Goal: Transaction & Acquisition: Obtain resource

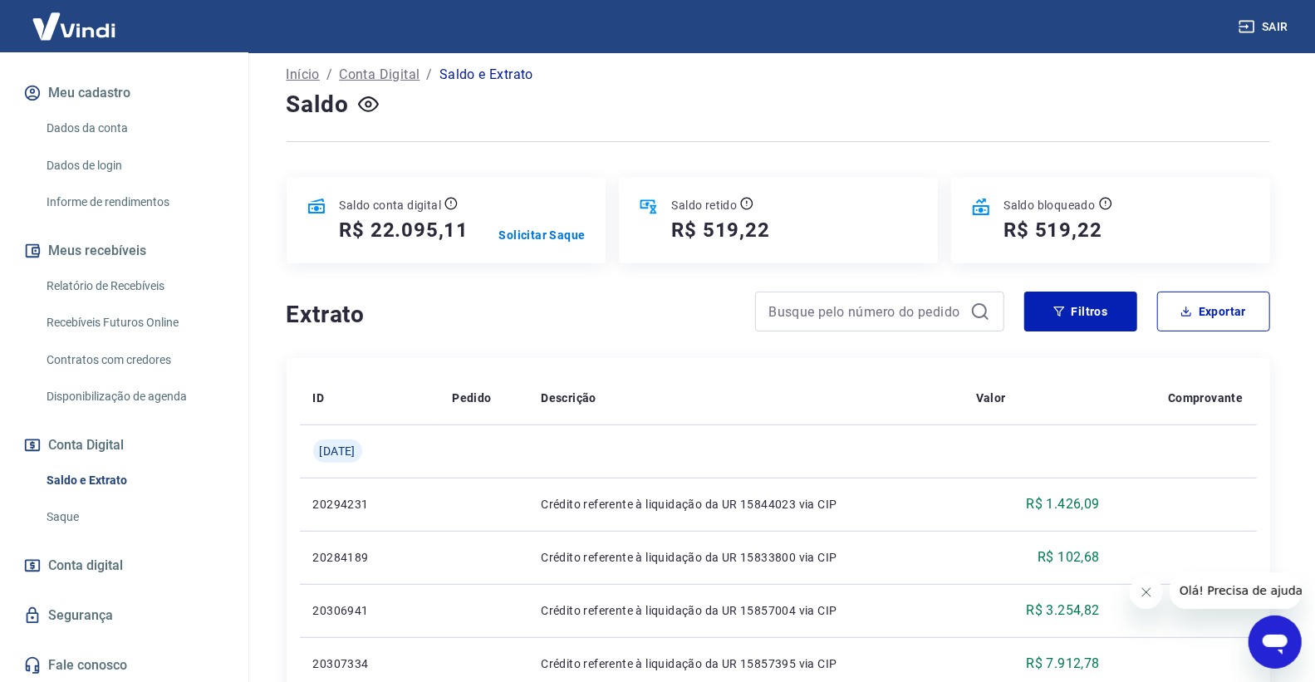
scroll to position [92, 0]
drag, startPoint x: 54, startPoint y: 302, endPoint x: 64, endPoint y: 293, distance: 13.0
click at [55, 300] on link "Relatório de Recebíveis" at bounding box center [134, 286] width 189 height 34
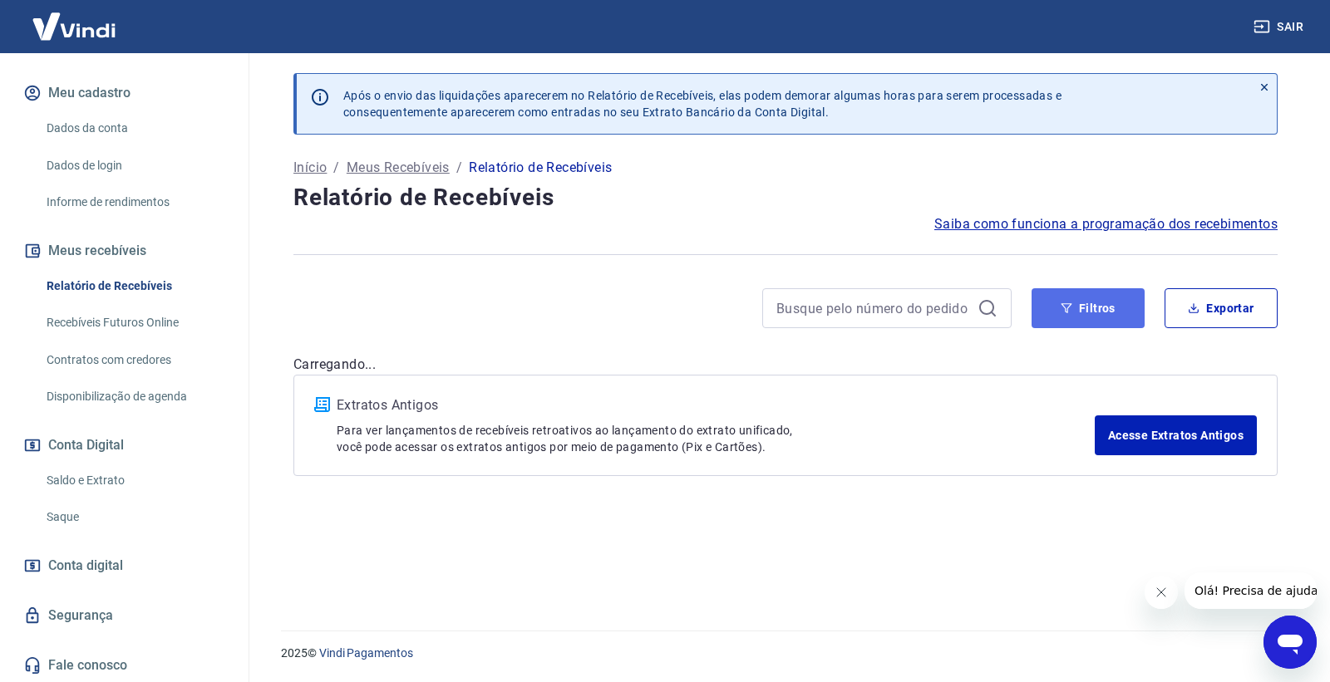
click at [1057, 313] on button "Filtros" at bounding box center [1087, 308] width 113 height 40
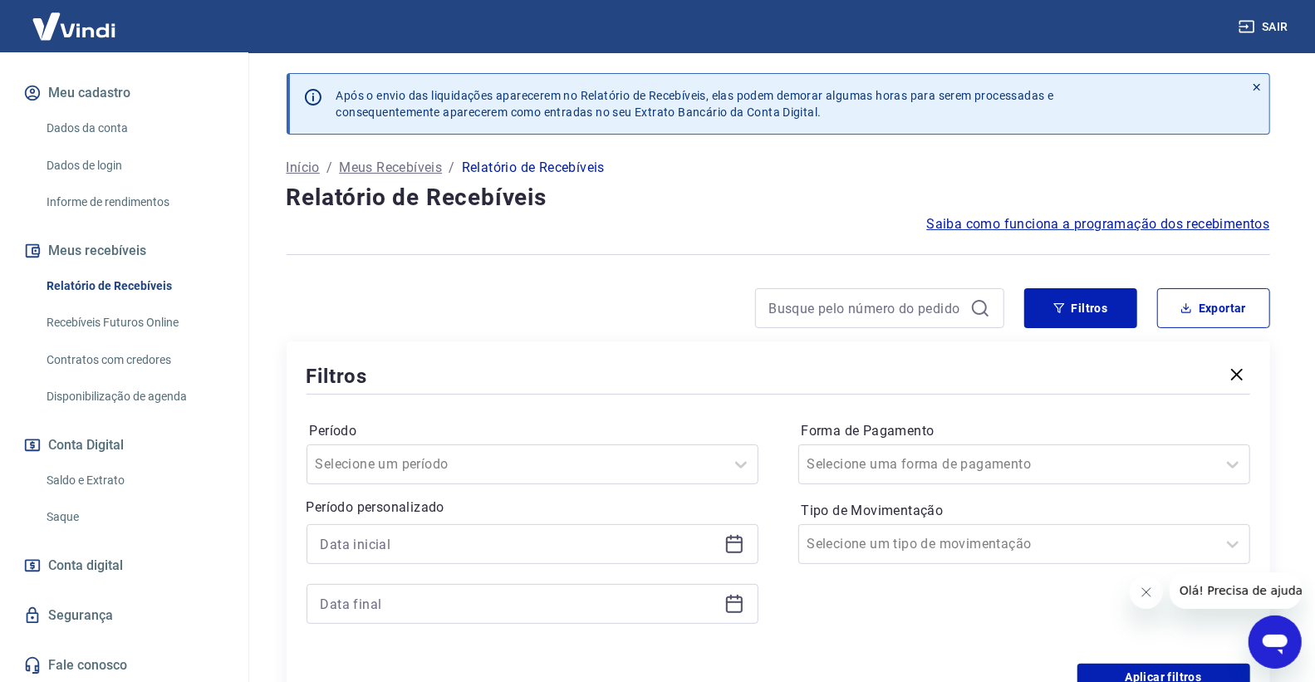
click at [725, 549] on icon at bounding box center [735, 544] width 20 height 20
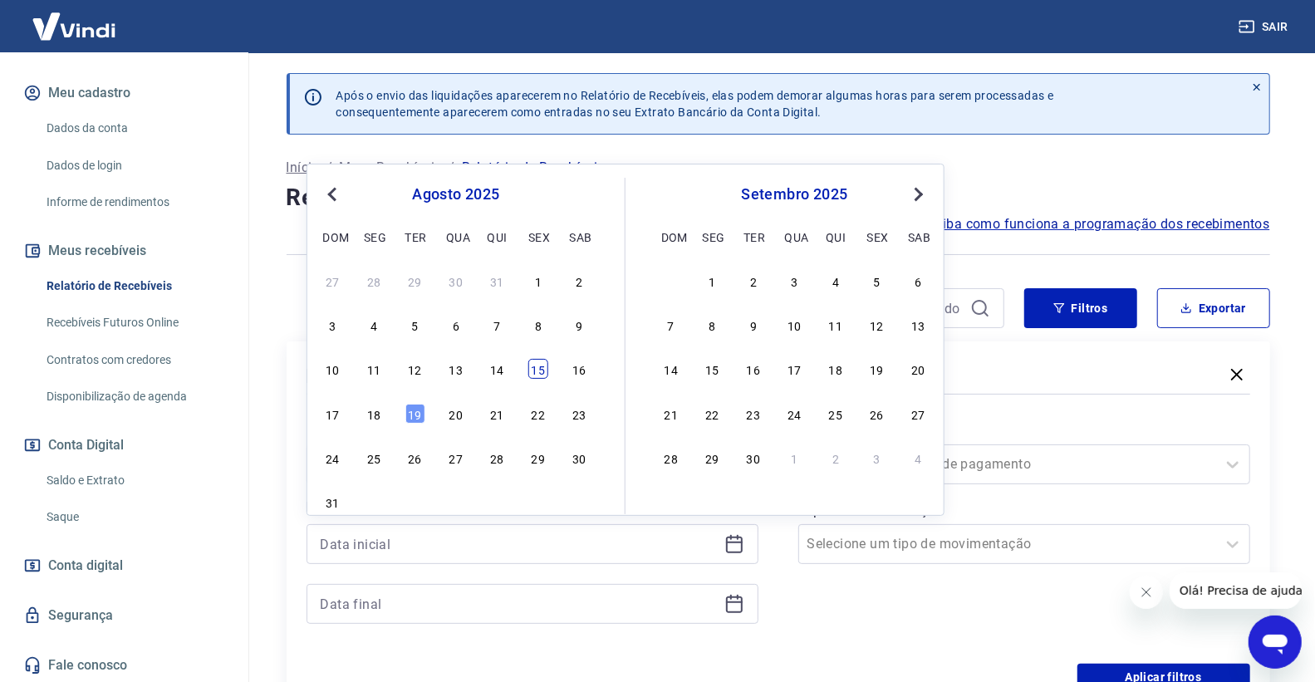
click at [547, 366] on div "15" at bounding box center [538, 369] width 20 height 20
type input "[DATE]"
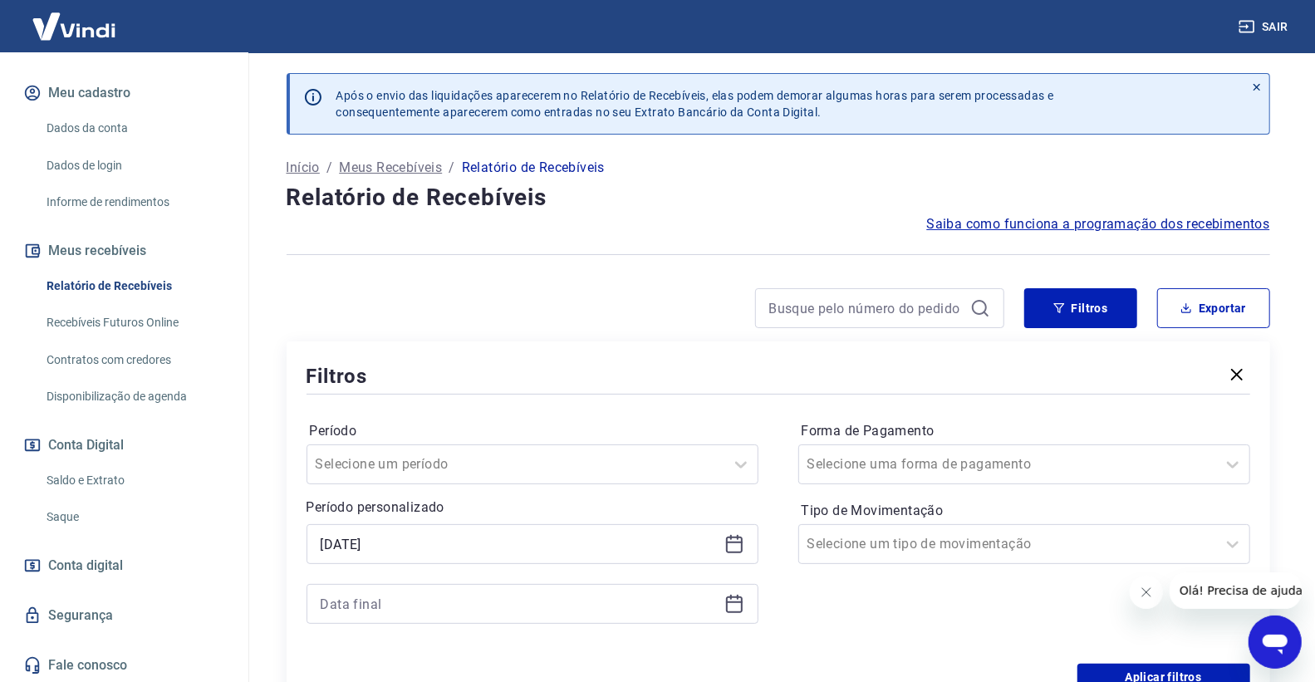
click at [723, 604] on div at bounding box center [533, 604] width 452 height 40
click at [726, 604] on icon at bounding box center [734, 605] width 17 height 17
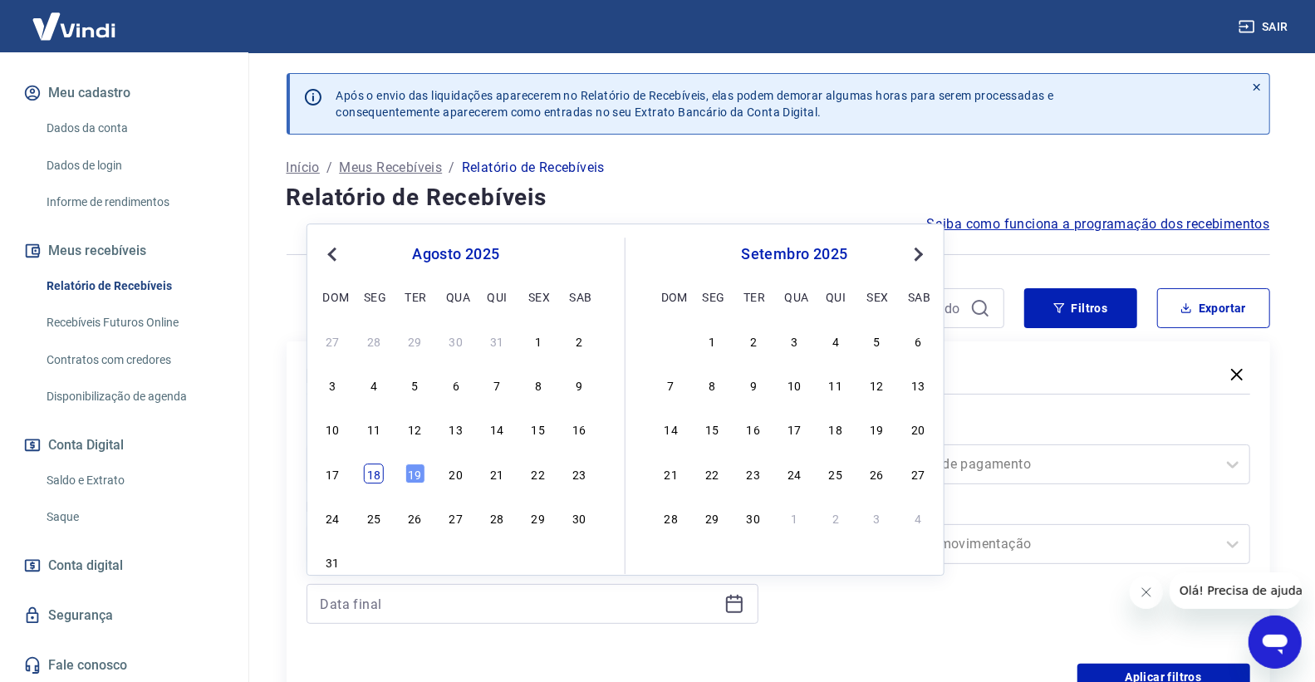
click at [382, 471] on div "18" at bounding box center [374, 474] width 20 height 20
type input "[DATE]"
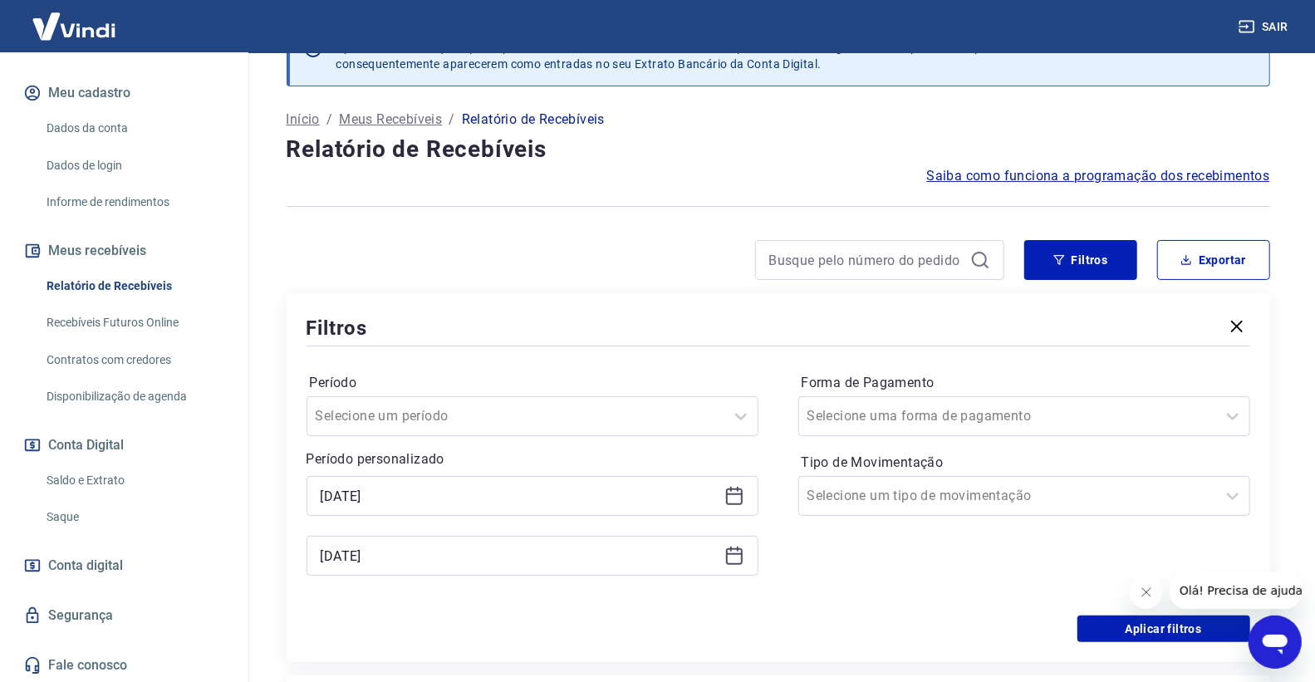
scroll to position [92, 0]
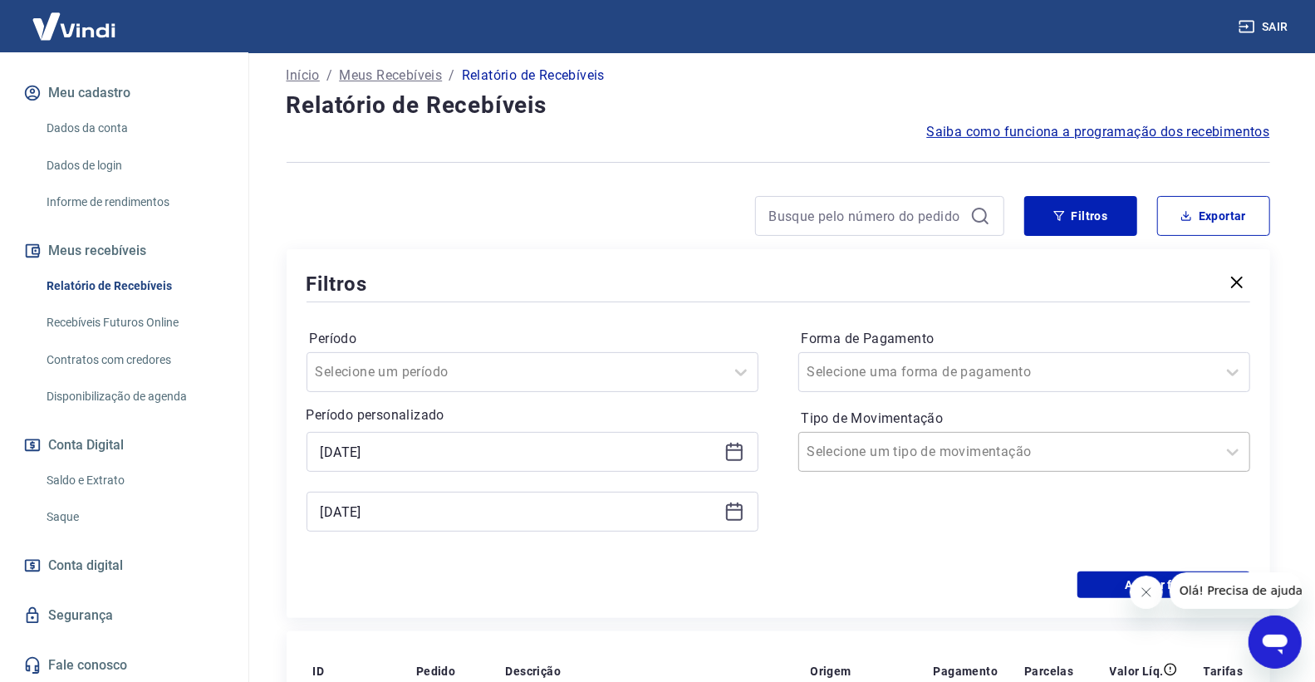
click at [965, 442] on div at bounding box center [1008, 451] width 401 height 23
click at [818, 519] on div "Limpar Filtro Entrada [PERSON_NAME]" at bounding box center [1025, 535] width 452 height 126
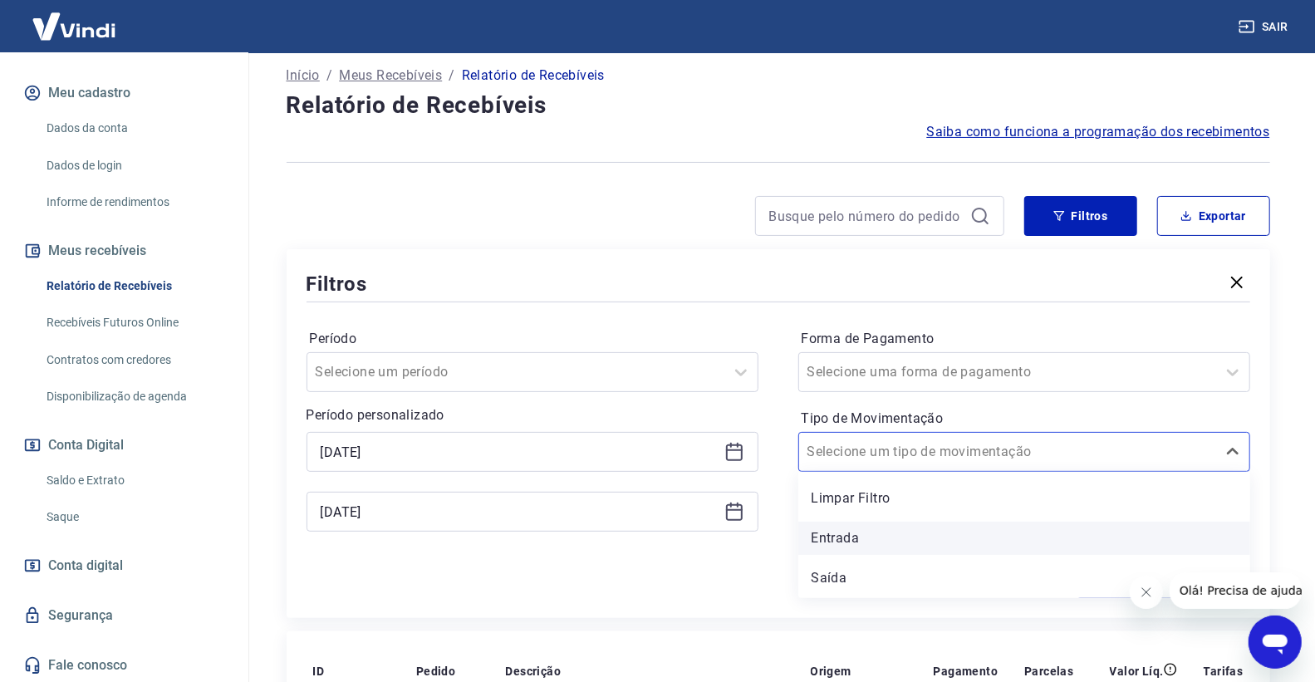
click at [823, 535] on div "Entrada" at bounding box center [1025, 538] width 452 height 33
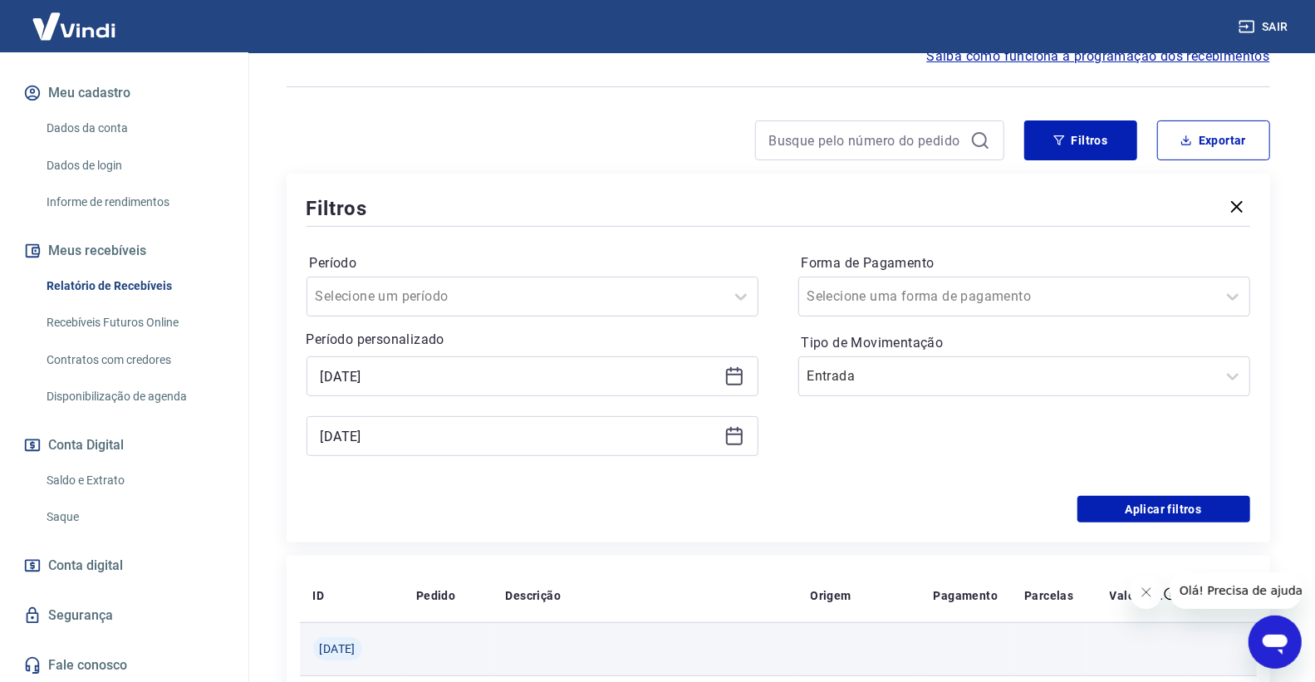
scroll to position [277, 0]
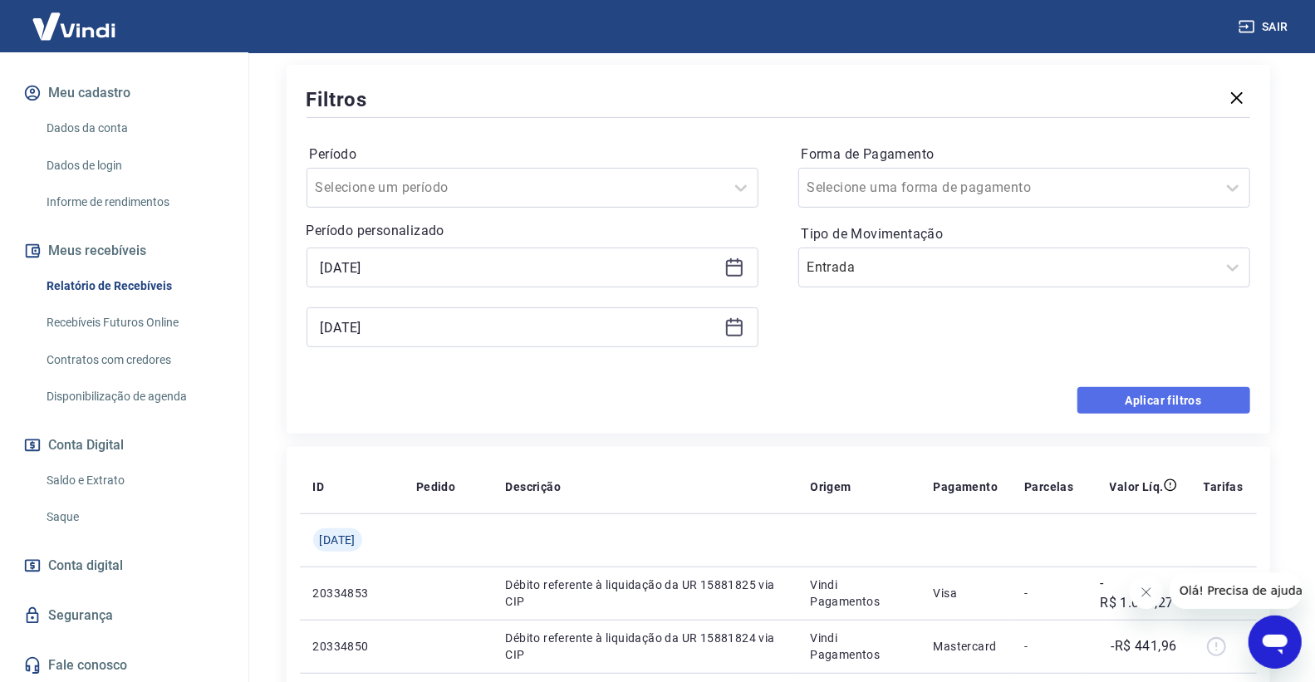
click at [1117, 408] on button "Aplicar filtros" at bounding box center [1164, 400] width 173 height 27
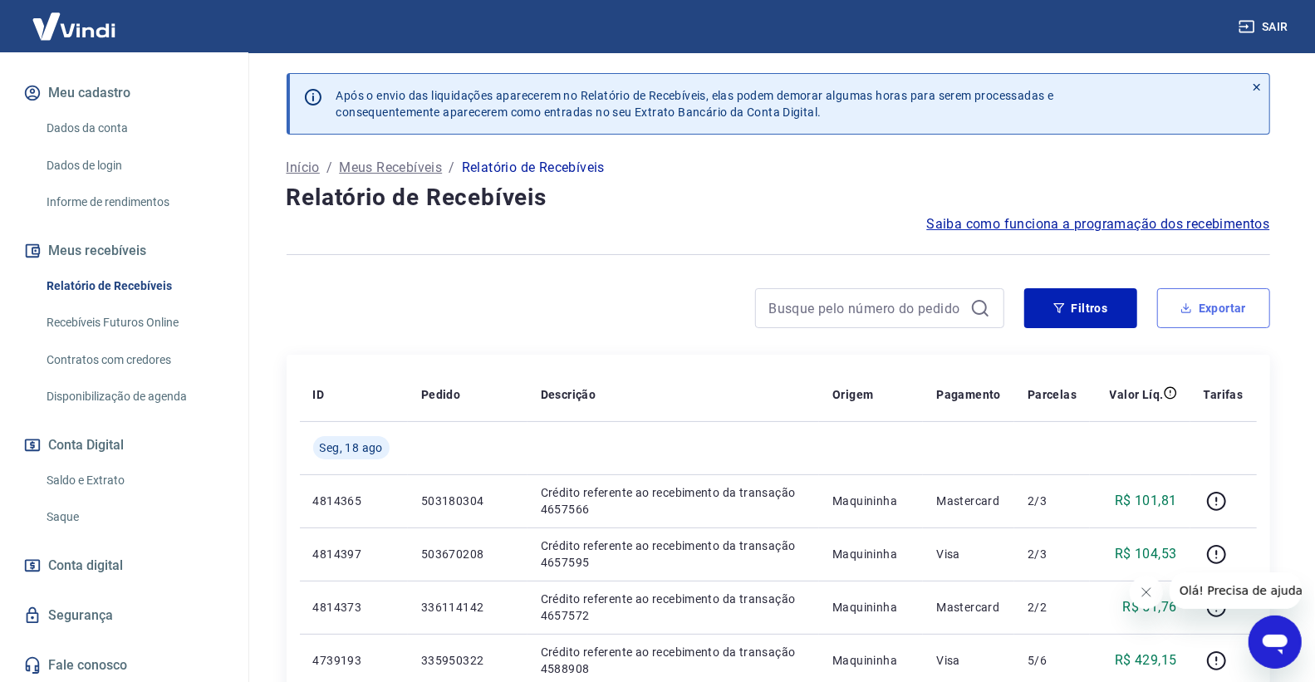
click at [1170, 317] on button "Exportar" at bounding box center [1214, 308] width 113 height 40
type input "[DATE]"
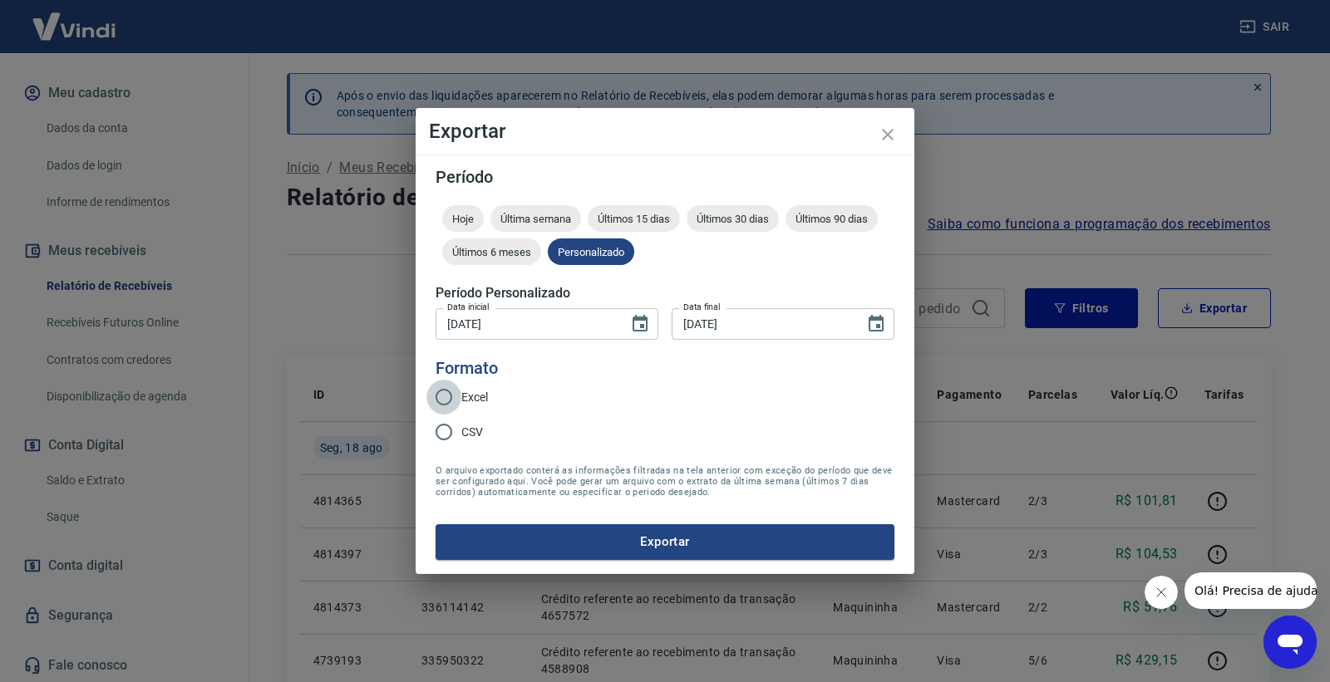
click at [452, 401] on input "Excel" at bounding box center [443, 397] width 35 height 35
radio input "true"
click at [583, 529] on button "Exportar" at bounding box center [664, 541] width 459 height 35
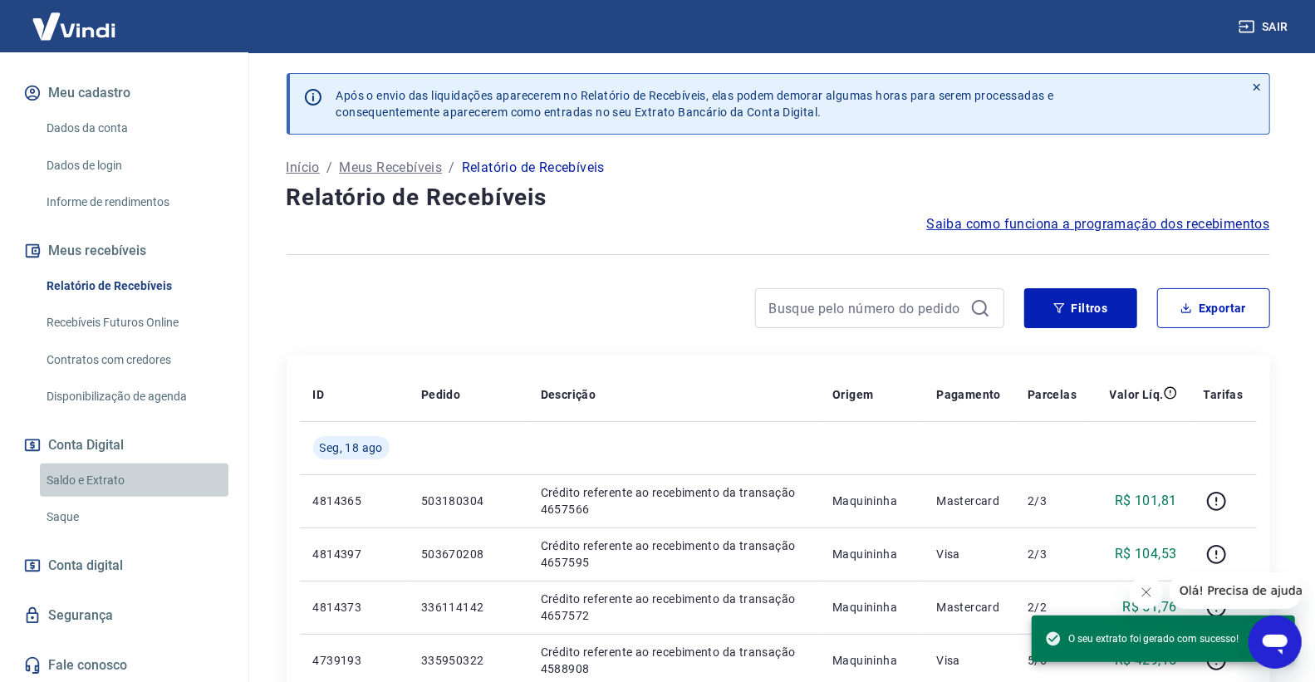
click at [148, 490] on link "Saldo e Extrato" at bounding box center [134, 481] width 189 height 34
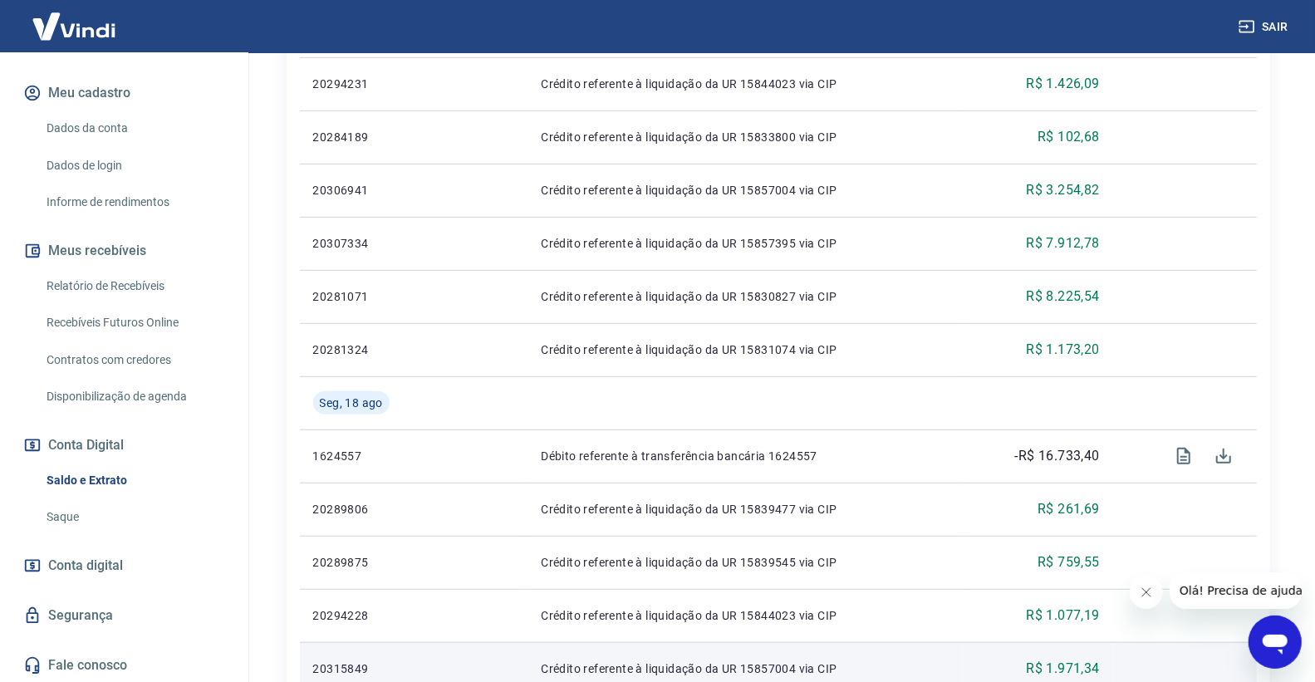
scroll to position [620, 0]
